Goal: Find specific page/section: Find specific page/section

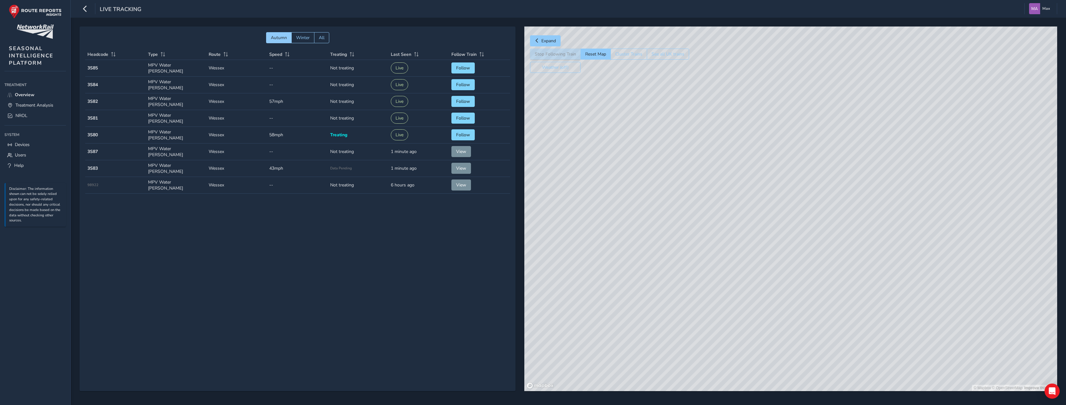
drag, startPoint x: 839, startPoint y: 254, endPoint x: 888, endPoint y: 226, distance: 55.7
click at [888, 226] on div "© Mapbox © OpenStreetMap Improve this map" at bounding box center [790, 209] width 533 height 365
click at [738, 252] on div "© Mapbox © OpenStreetMap Improve this map" at bounding box center [790, 209] width 533 height 365
click at [790, 204] on div "© Mapbox © OpenStreetMap Improve this map © Maxar" at bounding box center [790, 209] width 533 height 365
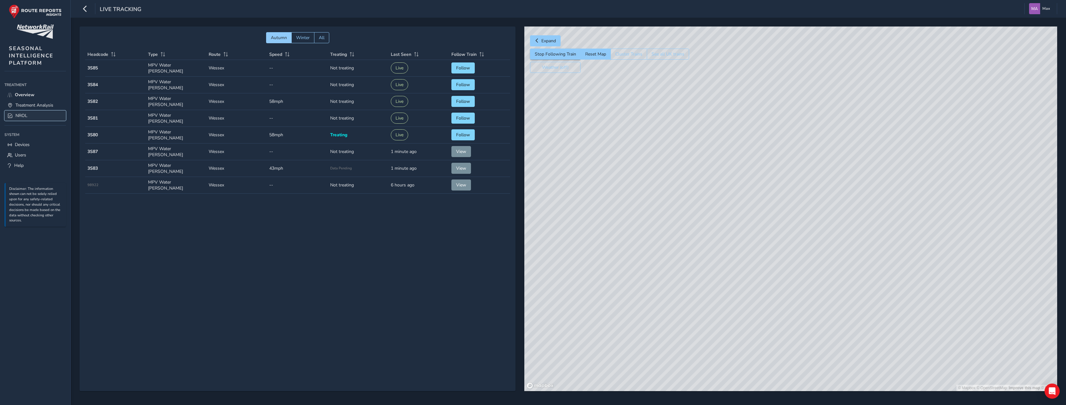
click at [26, 113] on span "NROL" at bounding box center [21, 116] width 12 height 6
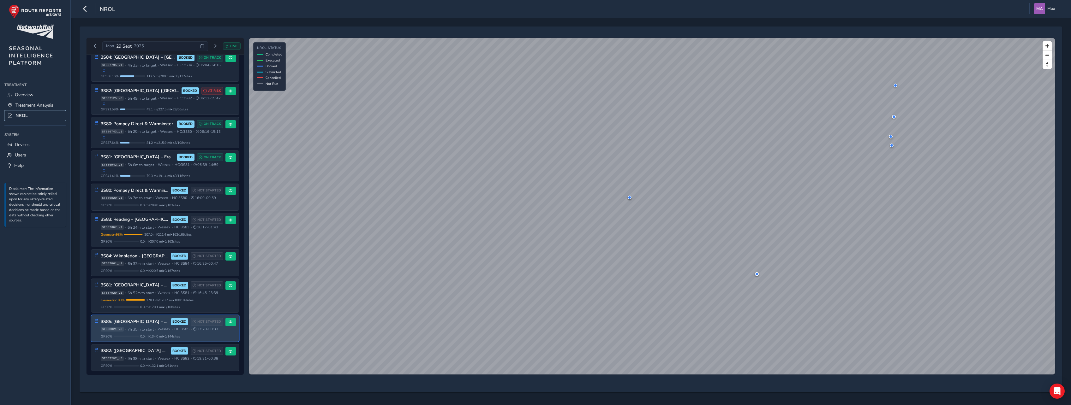
scroll to position [226, 0]
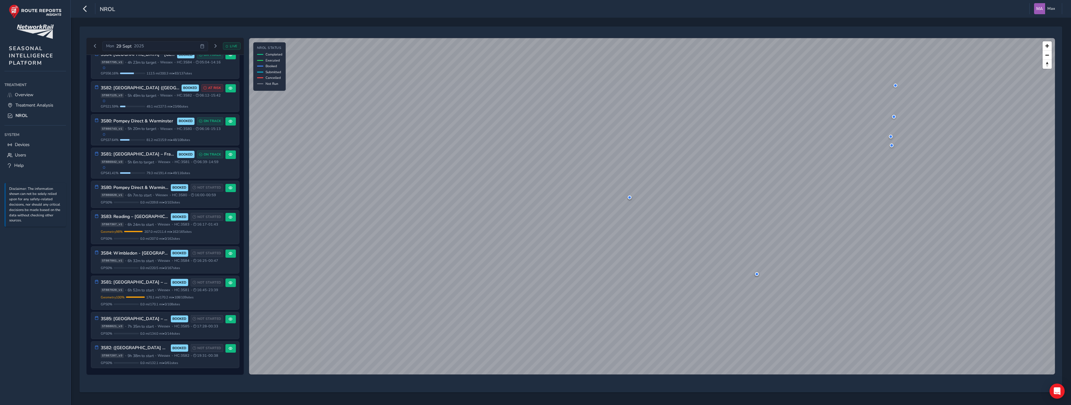
click at [122, 11] on div "NROL Max Colour Scheme: Dark Dim Light Logout" at bounding box center [571, 9] width 1000 height 18
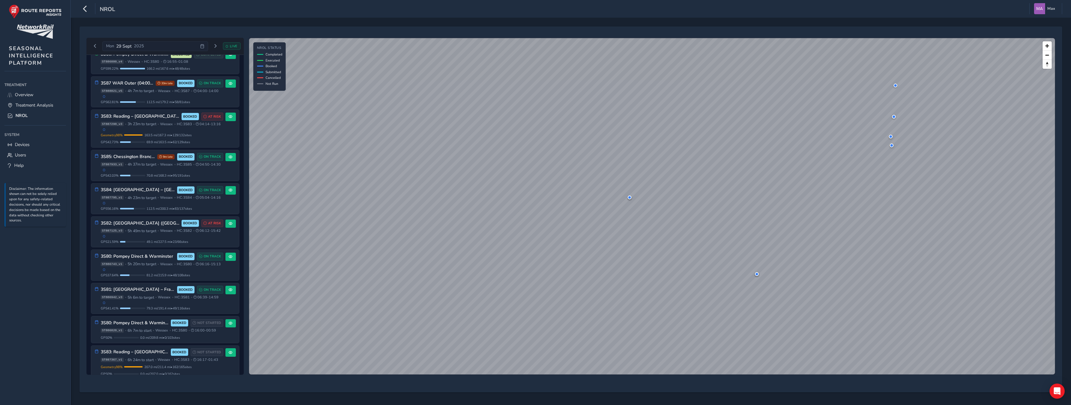
scroll to position [37, 0]
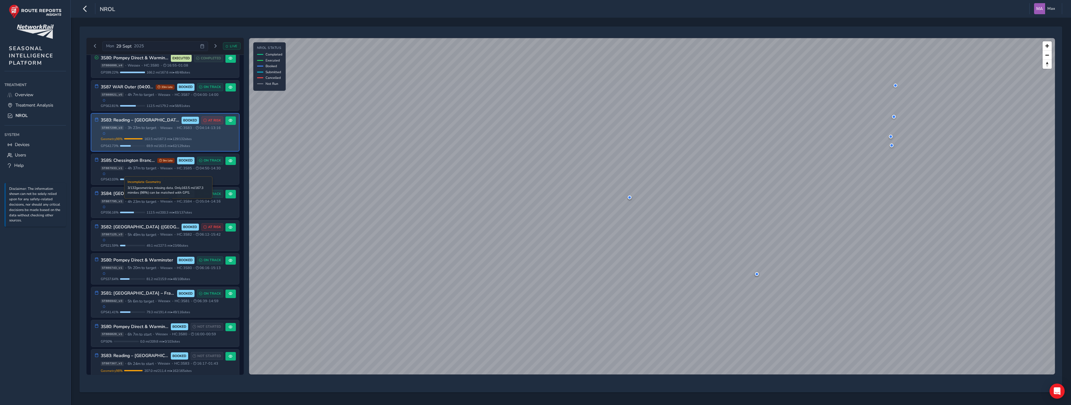
click at [186, 141] on span "163.5 mi / 167.3 mi • 129 / 132 sites" at bounding box center [167, 139] width 47 height 5
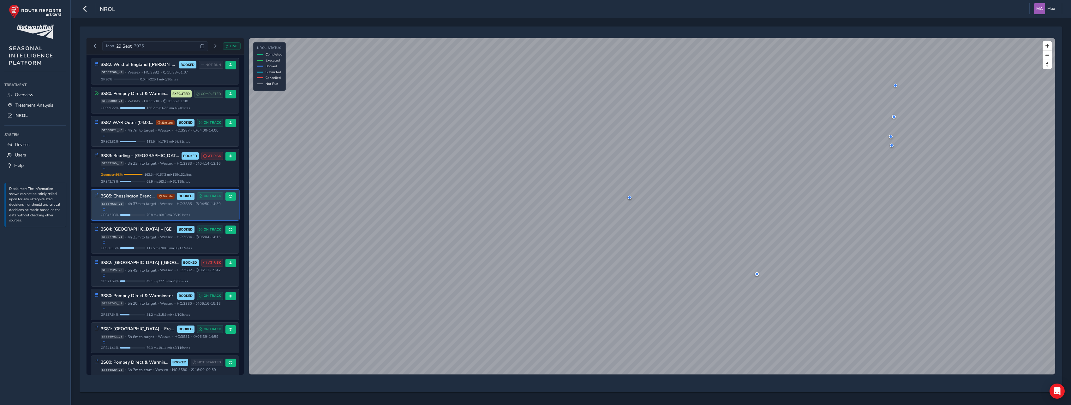
scroll to position [0, 0]
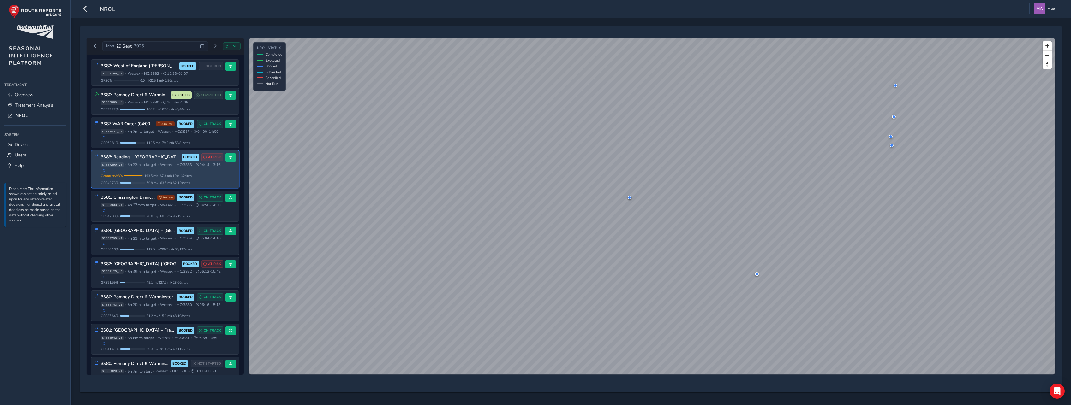
click at [180, 177] on div "3S83: Reading – [GEOGRAPHIC_DATA], [GEOGRAPHIC_DATA], [US_STATE] Water BOOKED A…" at bounding box center [162, 169] width 123 height 32
click at [122, 178] on span "Geometry 98 %" at bounding box center [112, 176] width 22 height 5
click at [231, 161] on button at bounding box center [230, 157] width 10 height 9
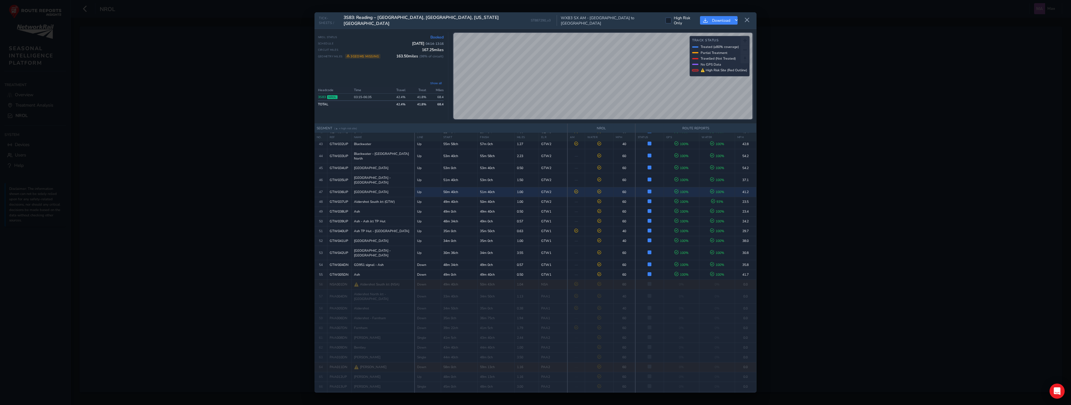
scroll to position [474, 0]
click at [561, 135] on div "TICK-SHEETS / 3S83: [GEOGRAPHIC_DATA] – [GEOGRAPHIC_DATA], [GEOGRAPHIC_DATA], […" at bounding box center [535, 202] width 442 height 381
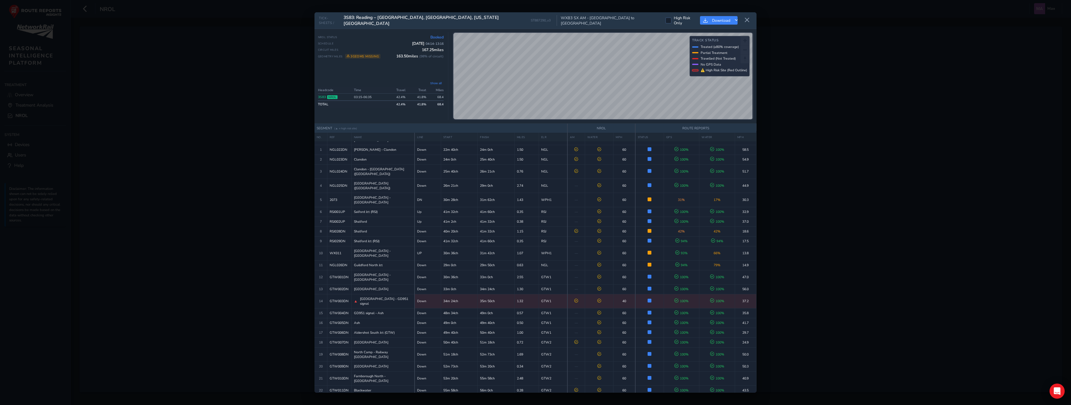
scroll to position [0, 0]
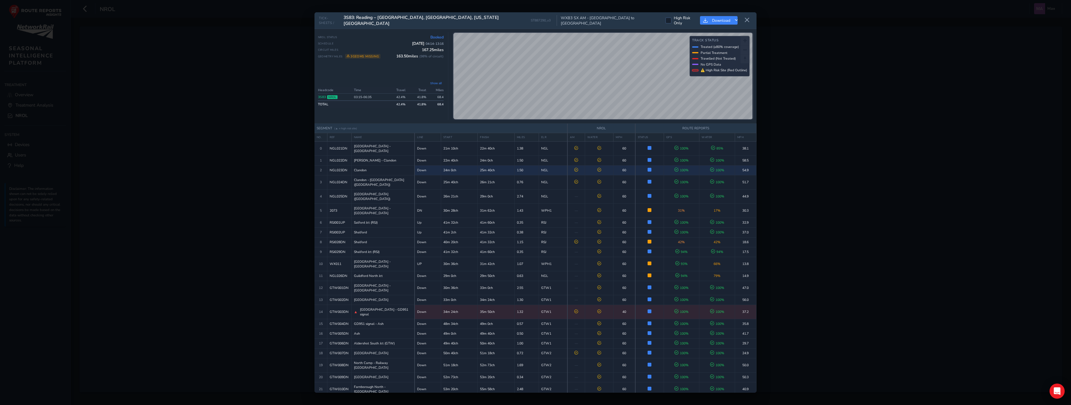
click at [518, 163] on div "TICK-SHEETS / 3S83: [GEOGRAPHIC_DATA] – [GEOGRAPHIC_DATA], [GEOGRAPHIC_DATA], […" at bounding box center [535, 202] width 442 height 381
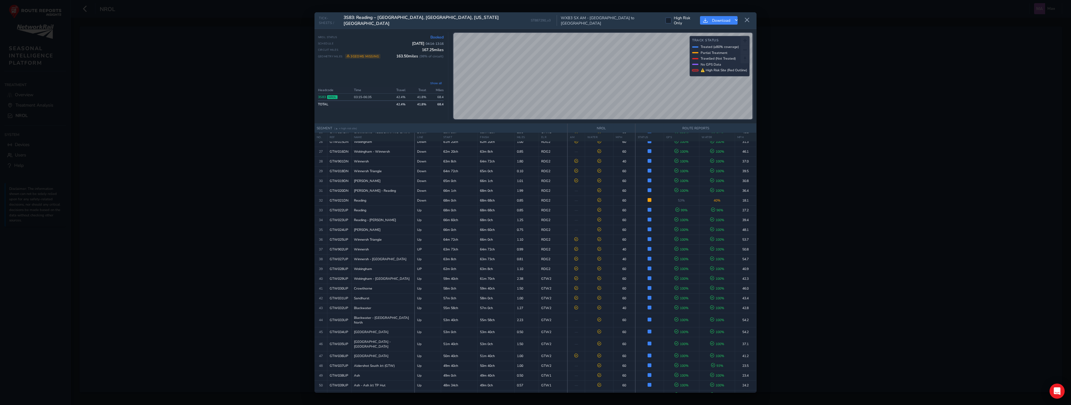
scroll to position [299, 0]
